Goal: Find contact information: Find contact information

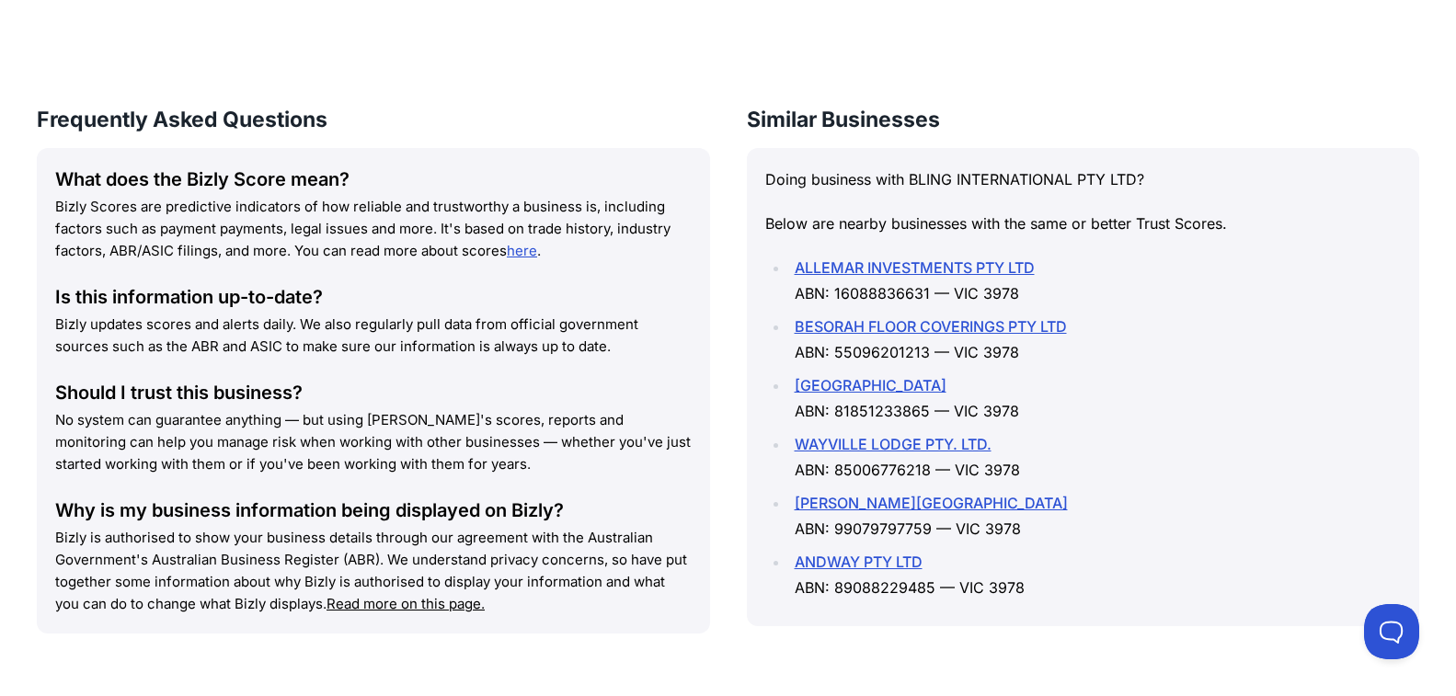
click at [895, 268] on link "ALLEMAR INVESTMENTS PTY LTD" at bounding box center [915, 267] width 240 height 18
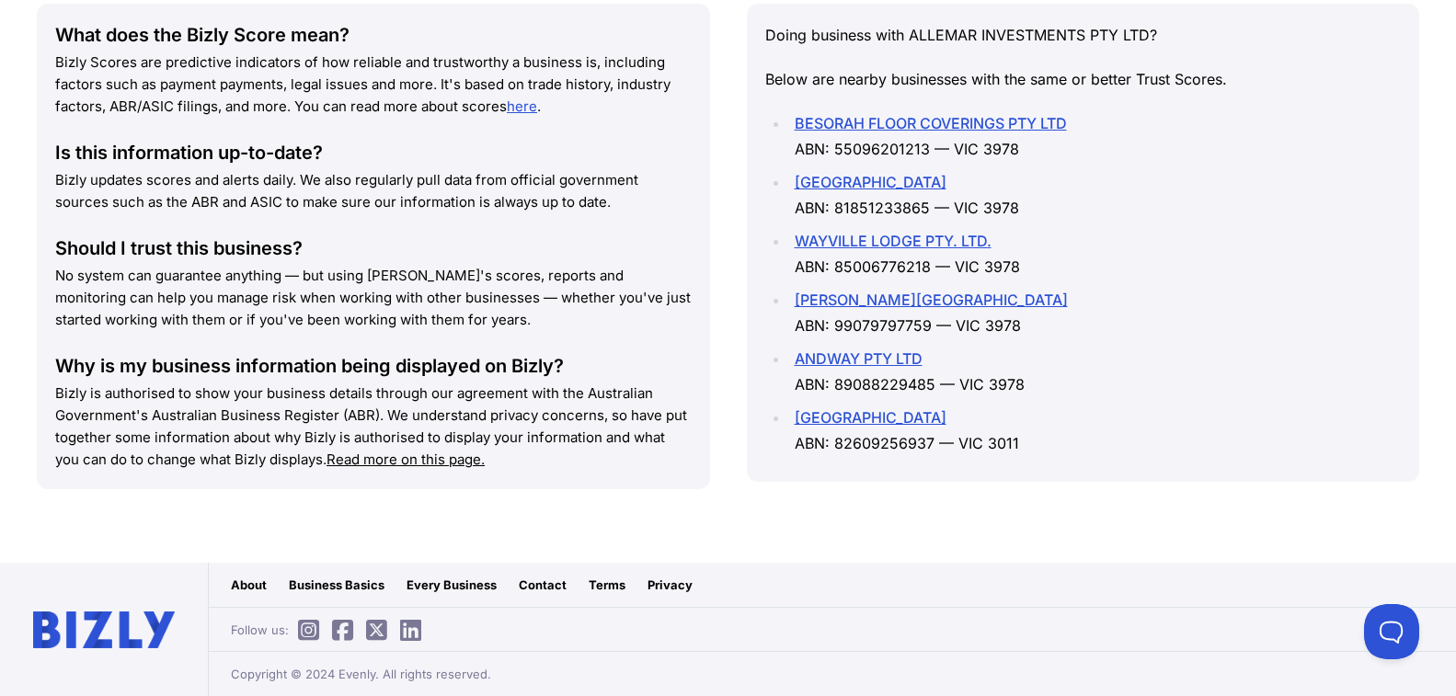
click at [534, 591] on div "Contact" at bounding box center [543, 585] width 48 height 18
click at [342, 632] on icon at bounding box center [342, 631] width 21 height 1
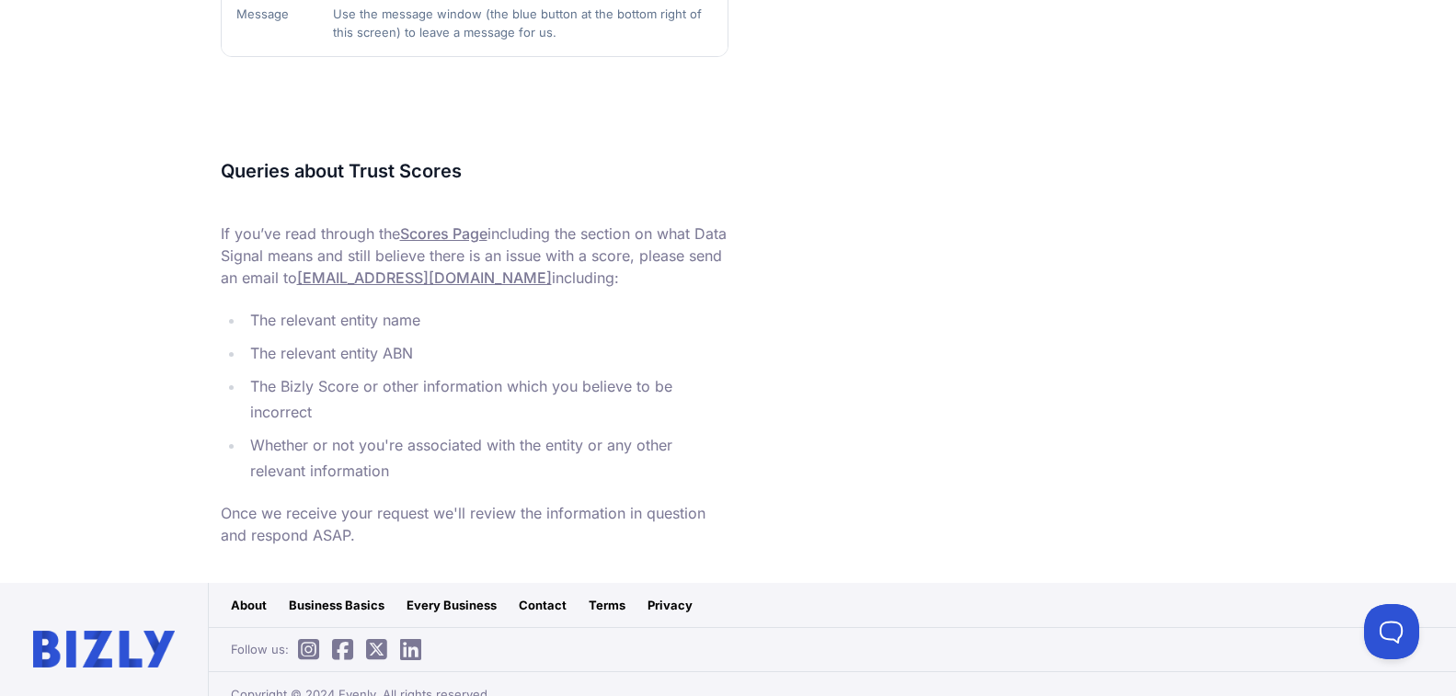
scroll to position [790, 0]
